Goal: Information Seeking & Learning: Learn about a topic

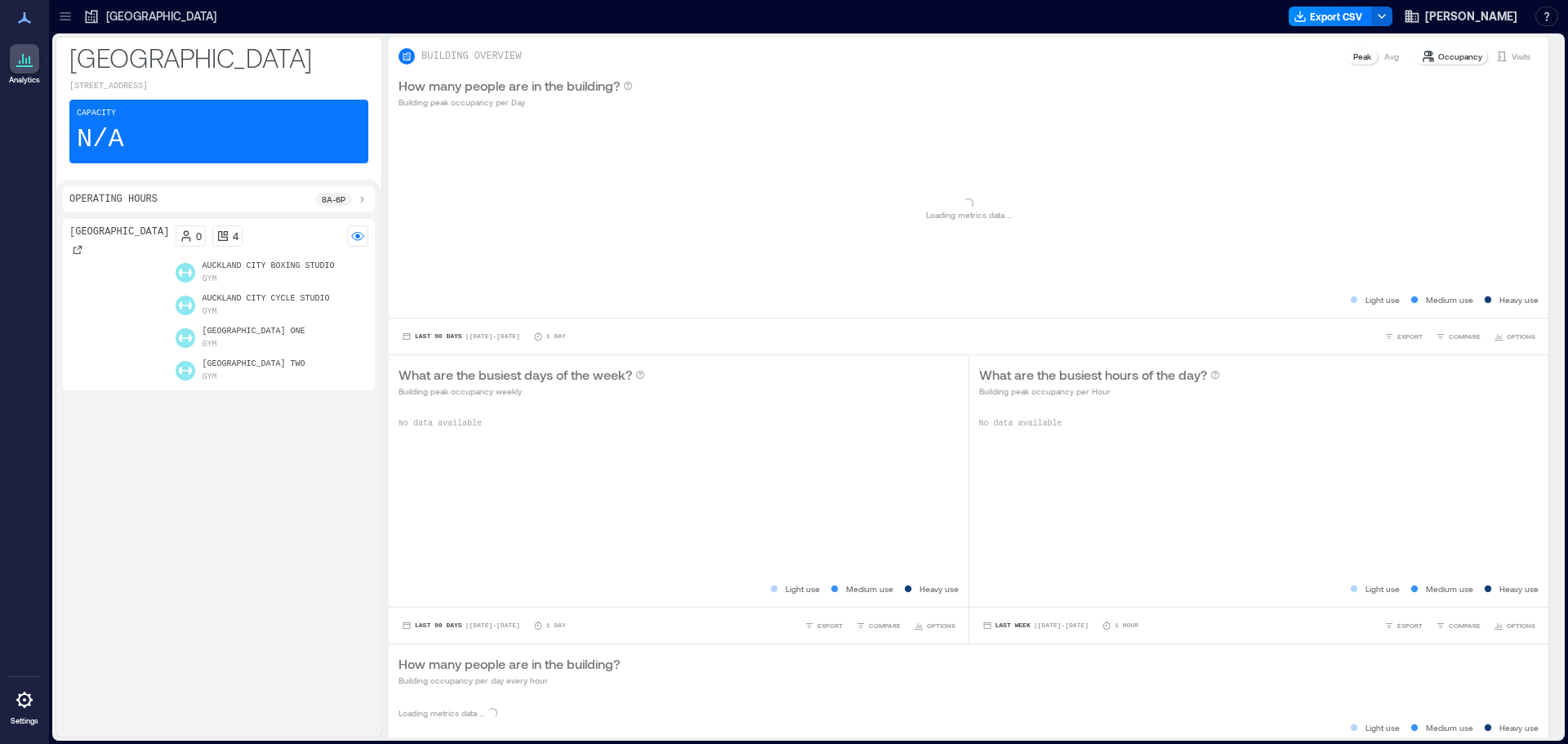
click at [60, 18] on icon at bounding box center [65, 16] width 17 height 17
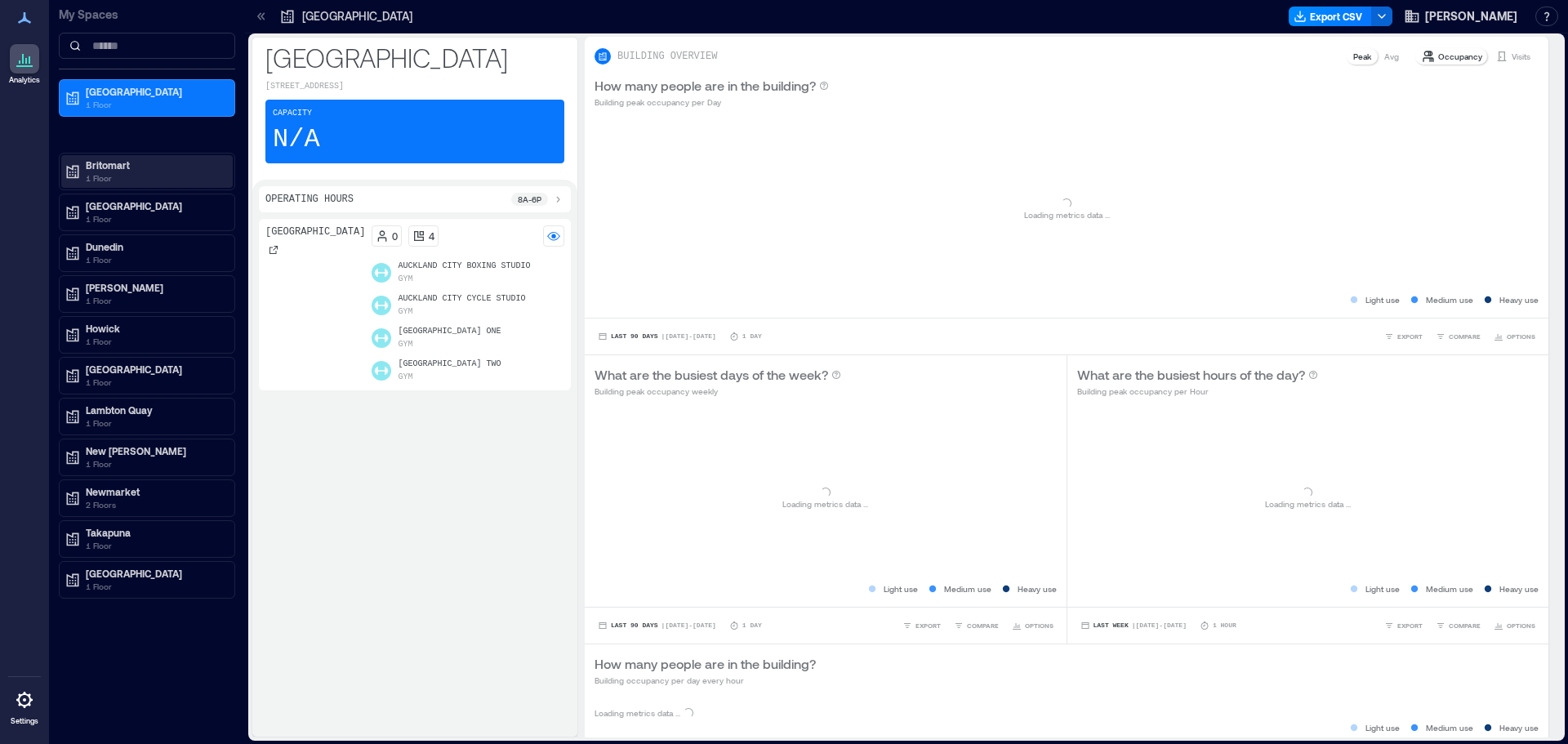
click at [114, 168] on p "Britomart" at bounding box center [154, 165] width 137 height 13
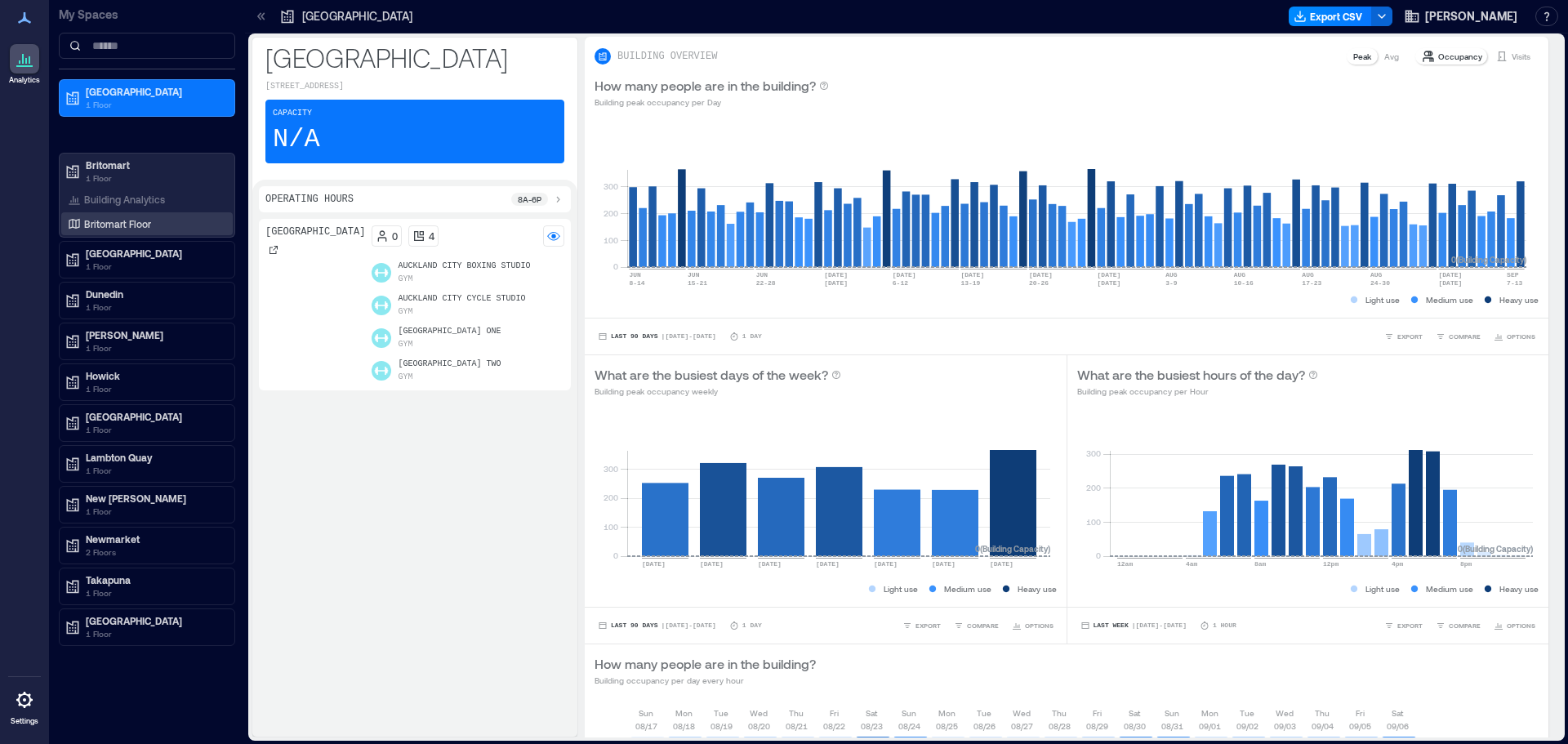
click at [113, 229] on p "Britomart Floor" at bounding box center [117, 223] width 67 height 13
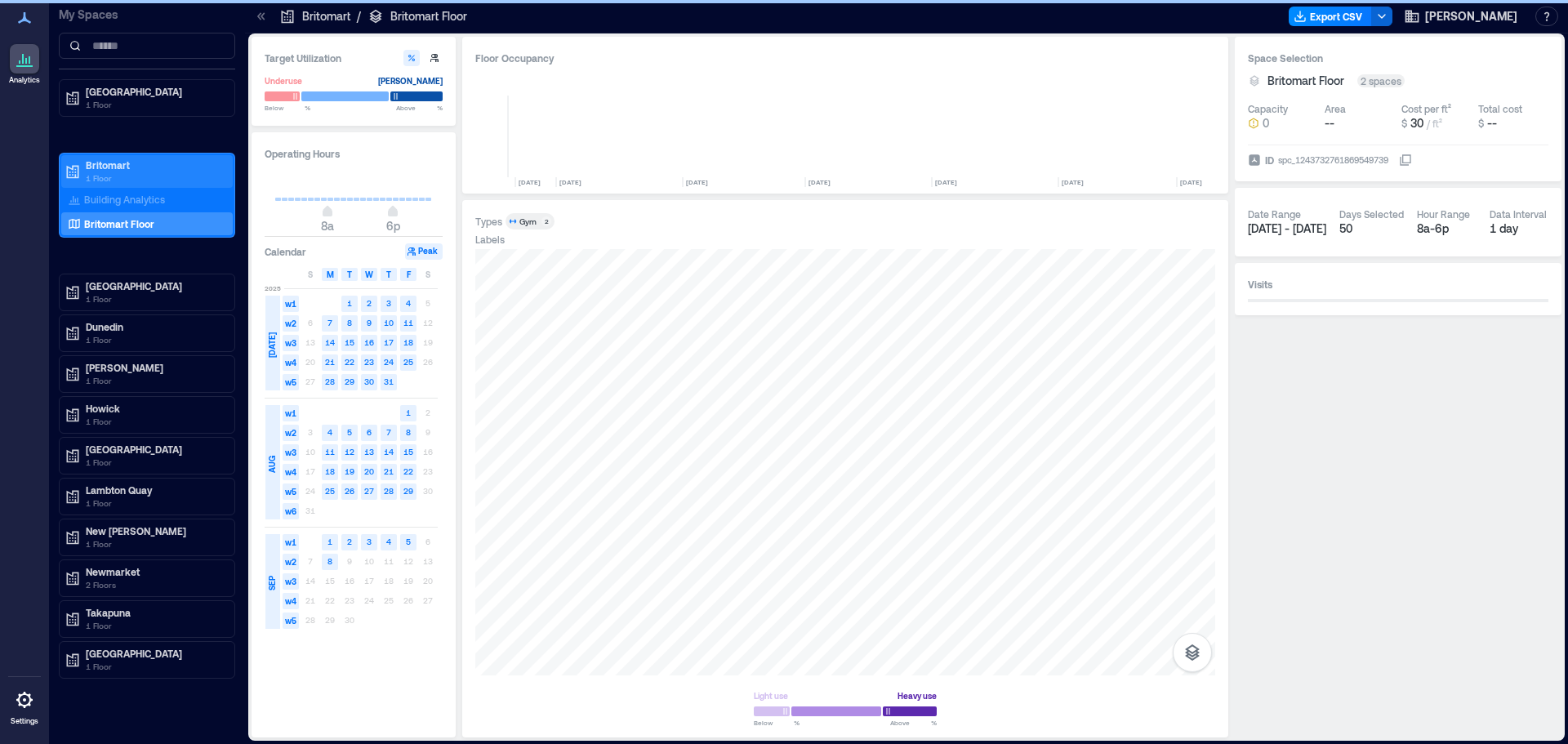
scroll to position [0, 8204]
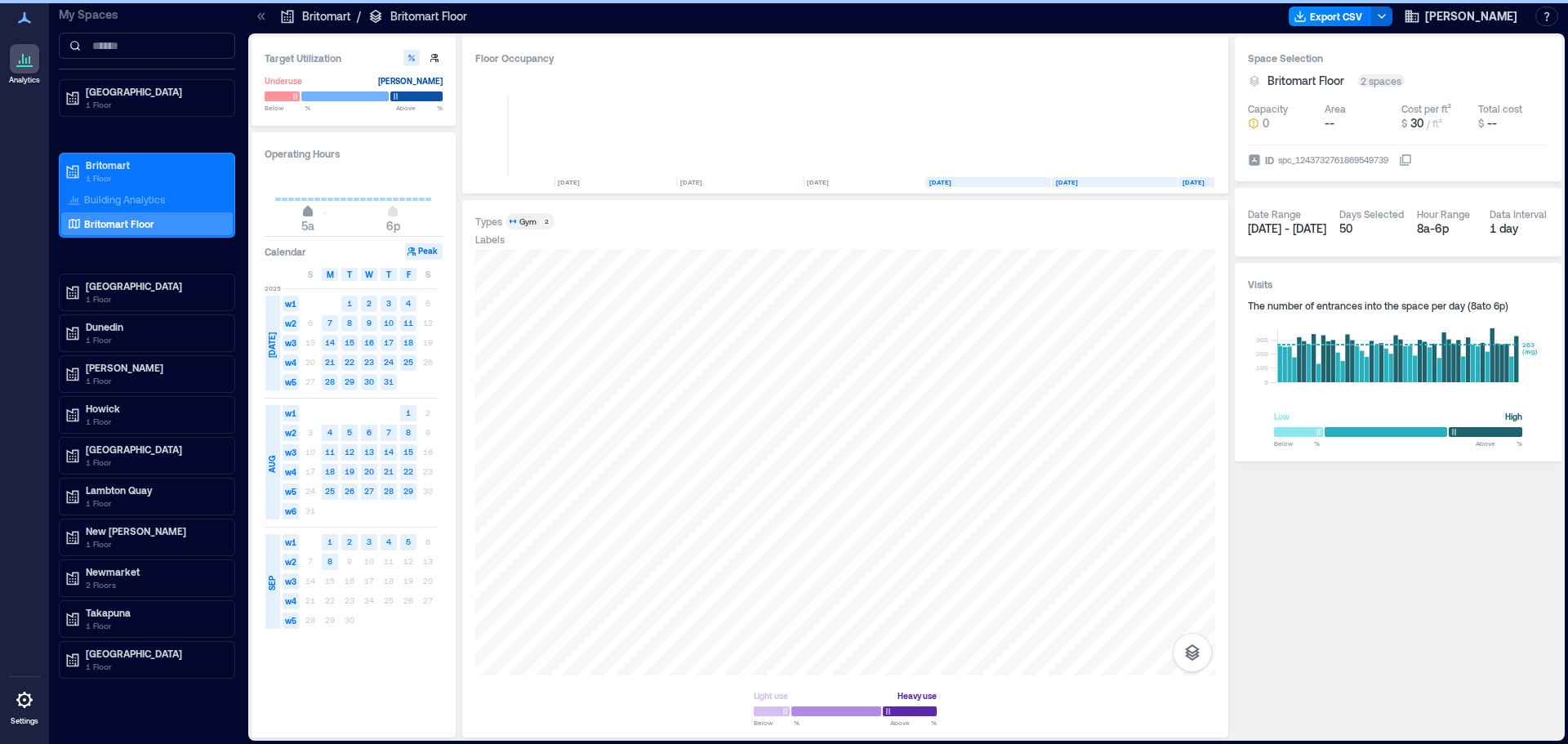
type input "*"
drag, startPoint x: 309, startPoint y: 217, endPoint x: 303, endPoint y: 234, distance: 18.0
click at [303, 225] on span "4a 6p" at bounding box center [353, 213] width 157 height 25
type input "**"
drag, startPoint x: 391, startPoint y: 217, endPoint x: 418, endPoint y: 242, distance: 36.8
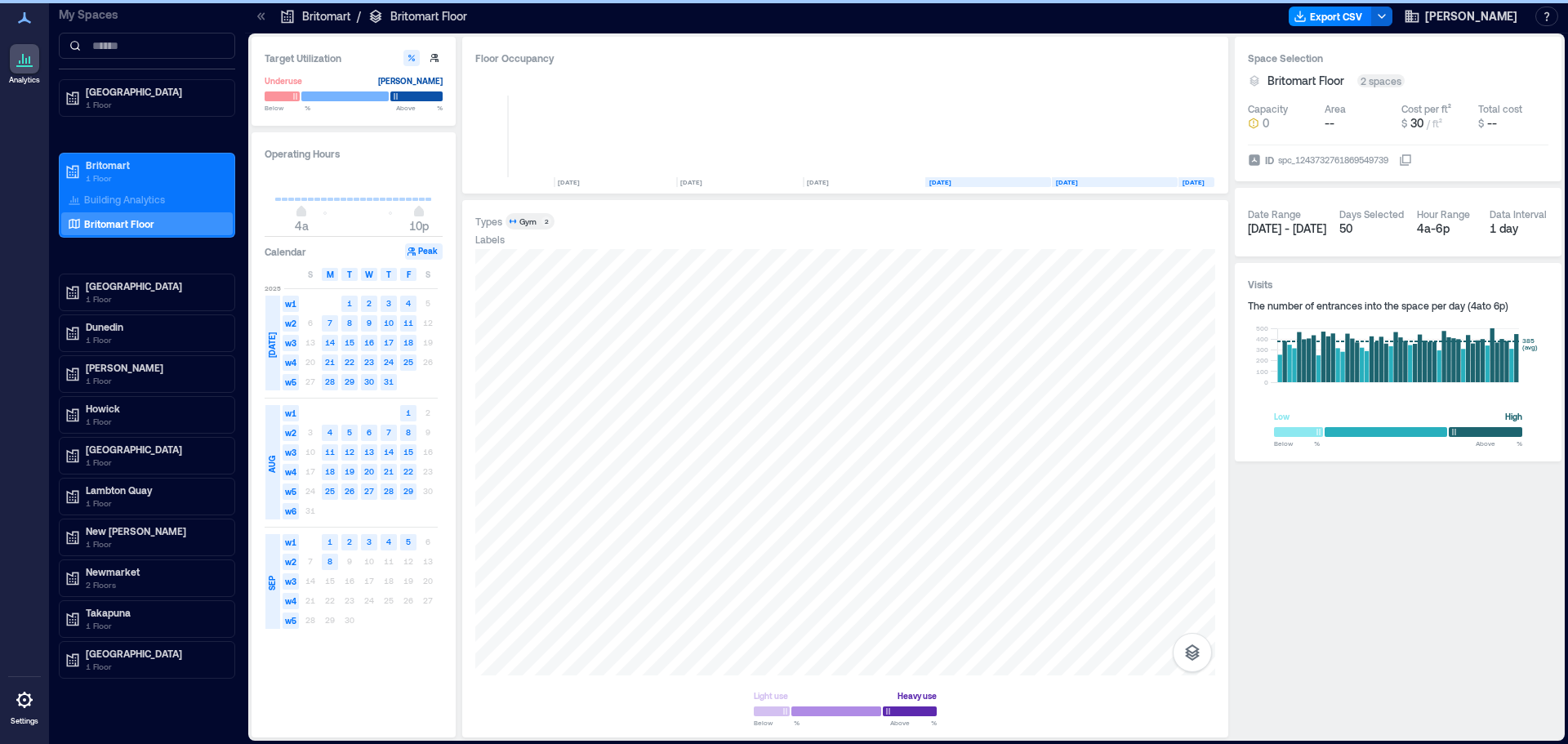
click at [418, 242] on div "Operating Hours 4a 10p Calendar Peak S M T W T F S [DATE] w1 1 2 3 4 5 w2 6 7 8…" at bounding box center [353, 434] width 204 height 605
click at [712, 458] on div at bounding box center [845, 461] width 740 height 426
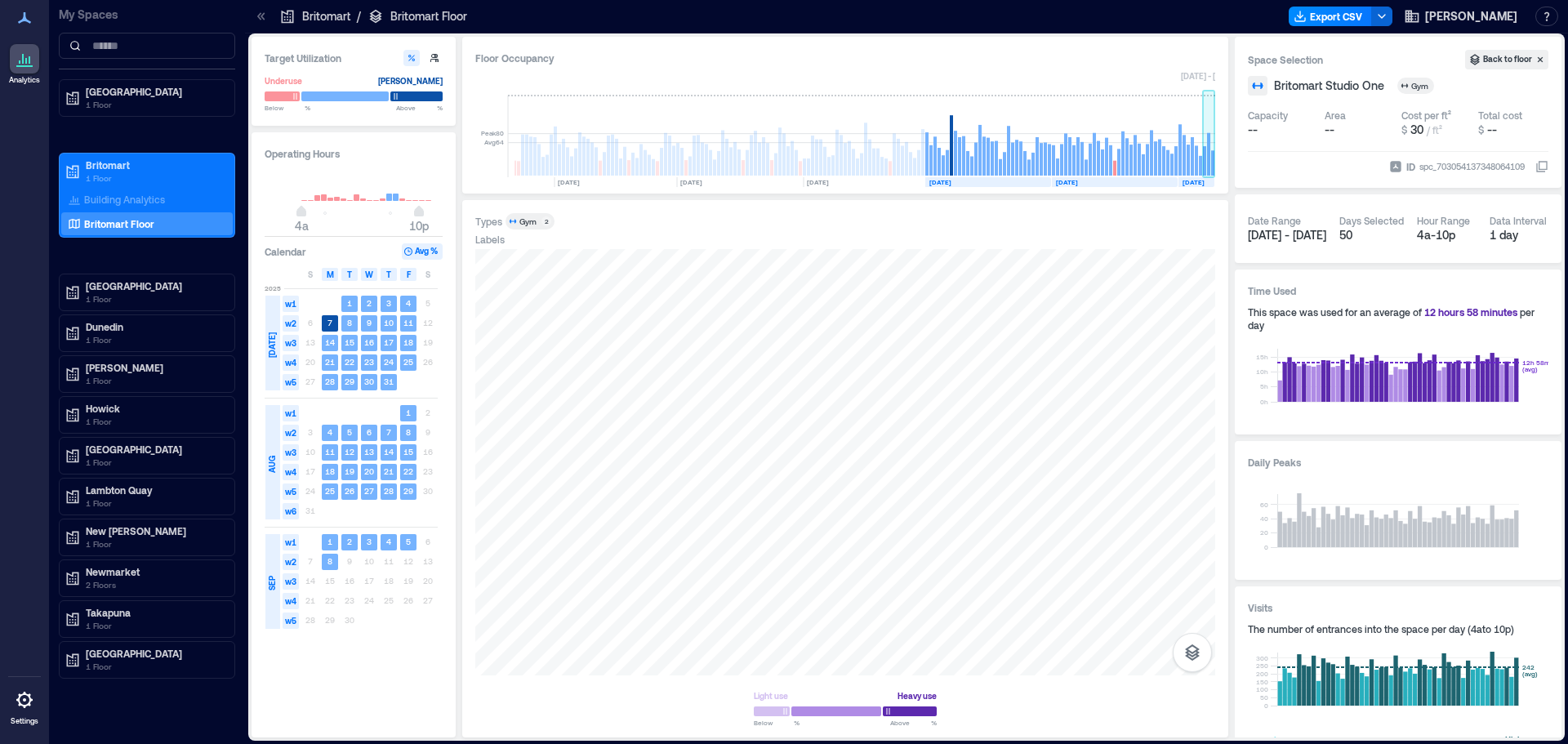
click at [1211, 163] on rect at bounding box center [1213, 163] width 4 height 25
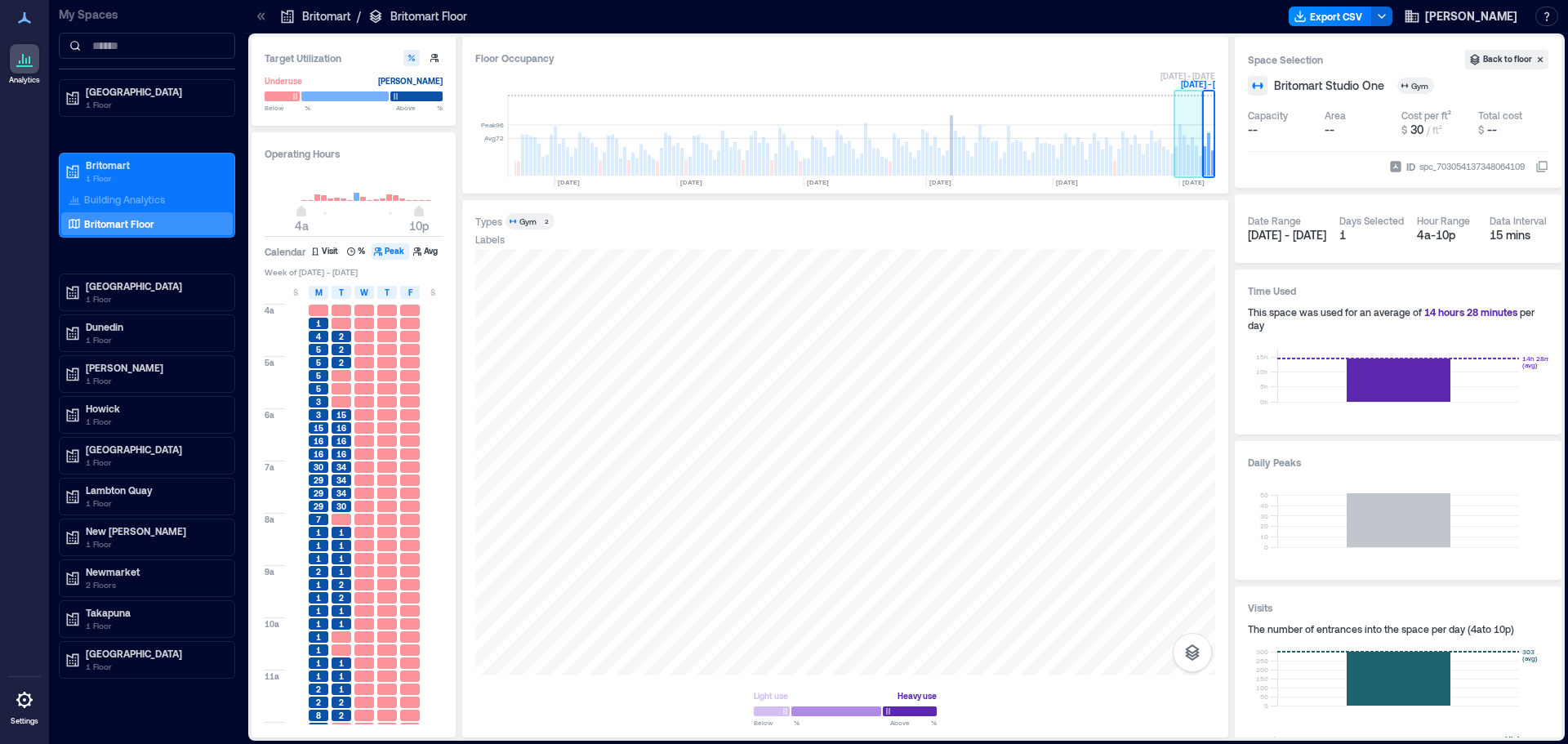
click at [1198, 151] on rect at bounding box center [1197, 160] width 4 height 31
